Goal: Transaction & Acquisition: Subscribe to service/newsletter

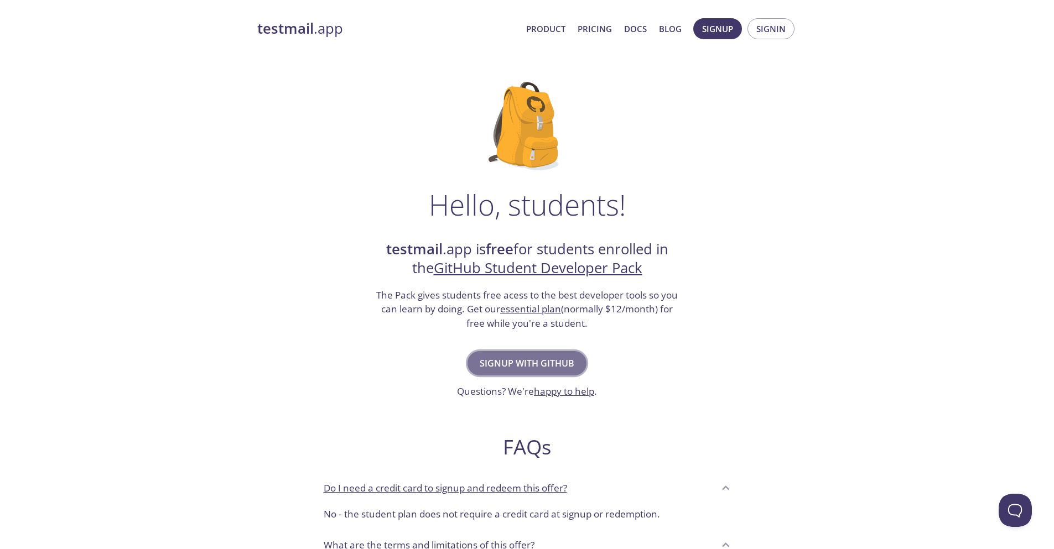
click at [544, 359] on span "Signup with GitHub" at bounding box center [526, 363] width 95 height 15
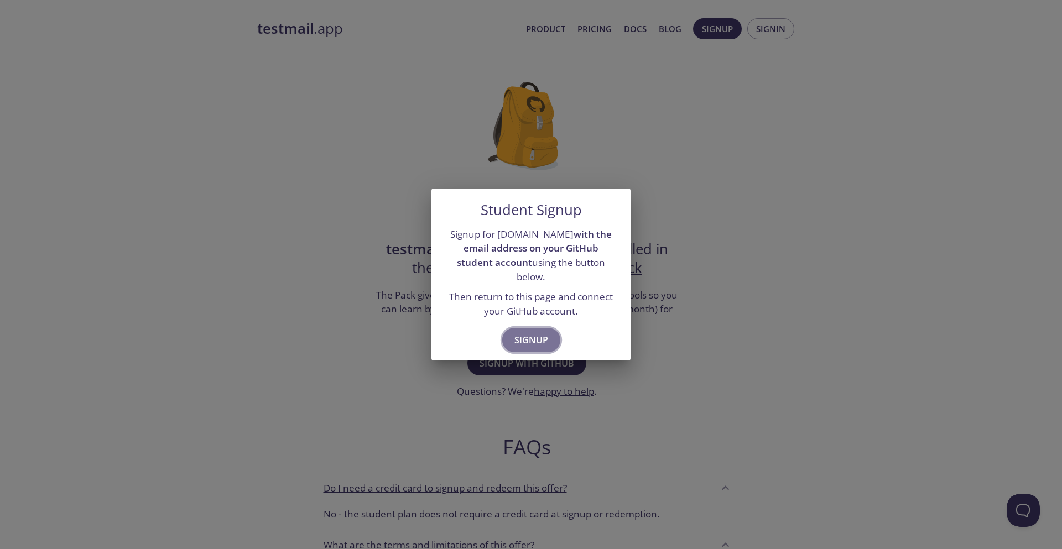
click at [539, 332] on span "Signup" at bounding box center [531, 339] width 34 height 15
click at [542, 332] on span "Signup" at bounding box center [531, 339] width 34 height 15
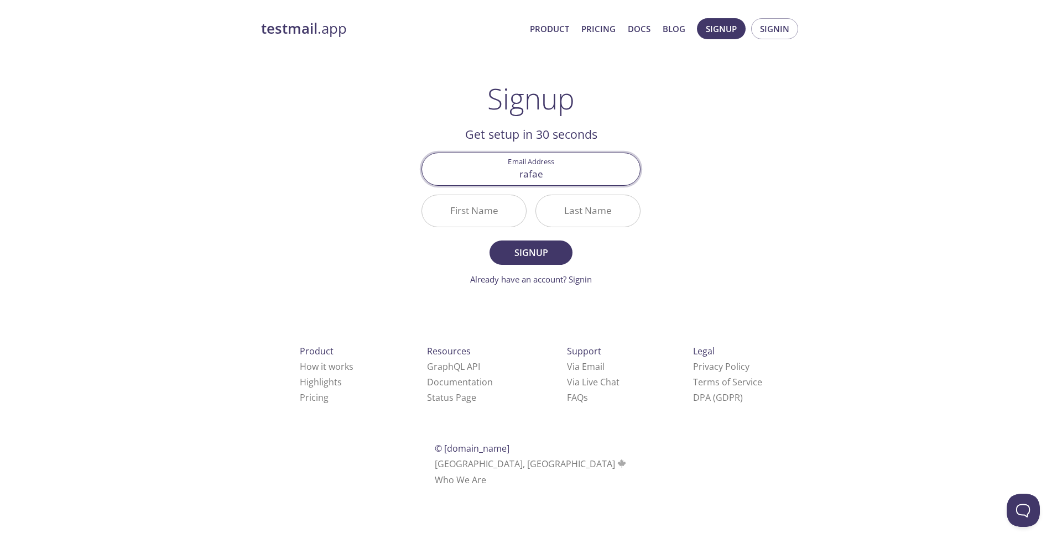
type input "[PERSON_NAME][EMAIL_ADDRESS][DOMAIN_NAME]"
